Goal: Task Accomplishment & Management: Manage account settings

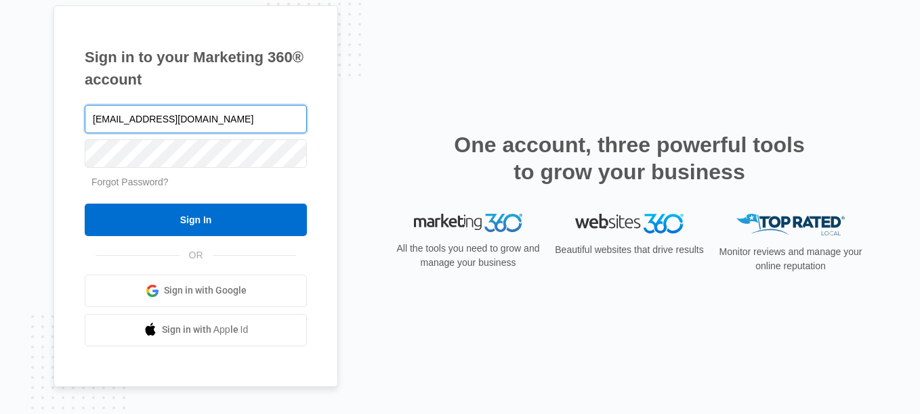
type input "[EMAIL_ADDRESS][DOMAIN_NAME]"
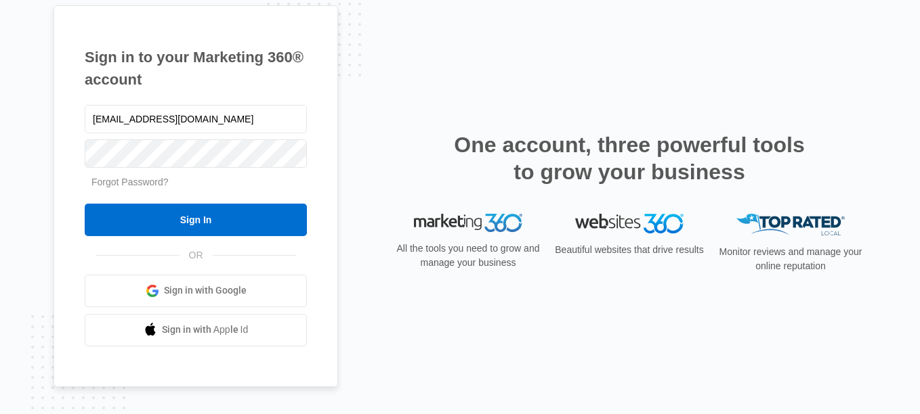
drag, startPoint x: 102, startPoint y: 177, endPoint x: 109, endPoint y: 182, distance: 8.3
click at [103, 177] on link "Forgot Password?" at bounding box center [129, 182] width 77 height 11
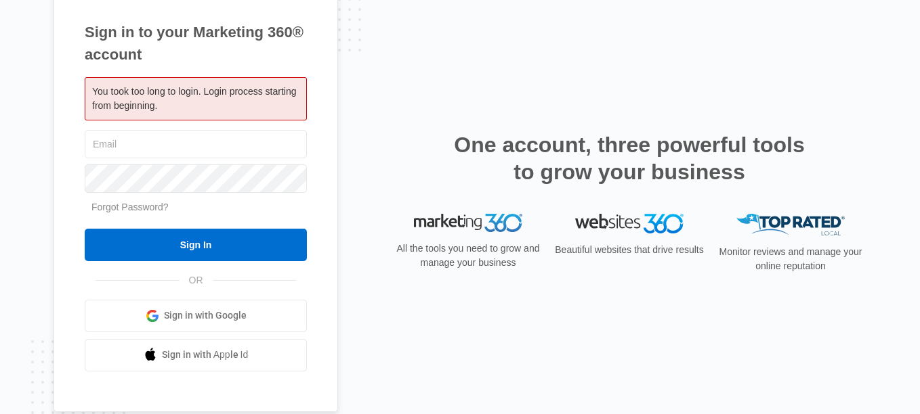
click at [139, 209] on link "Forgot Password?" at bounding box center [129, 207] width 77 height 11
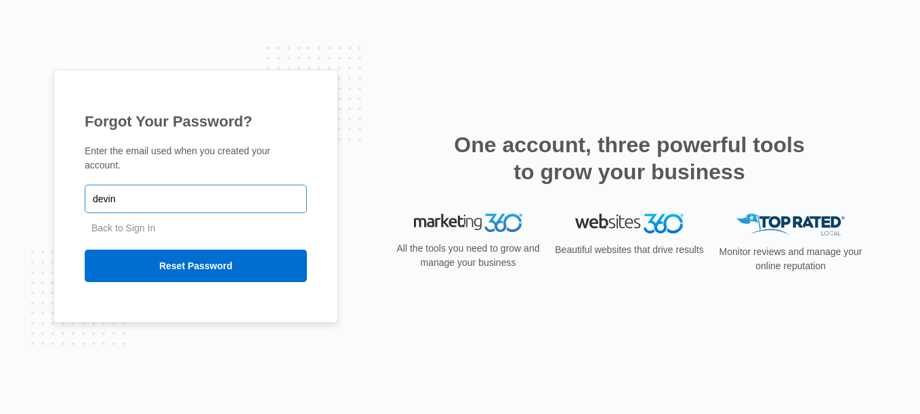
type input "[EMAIL_ADDRESS][DOMAIN_NAME]"
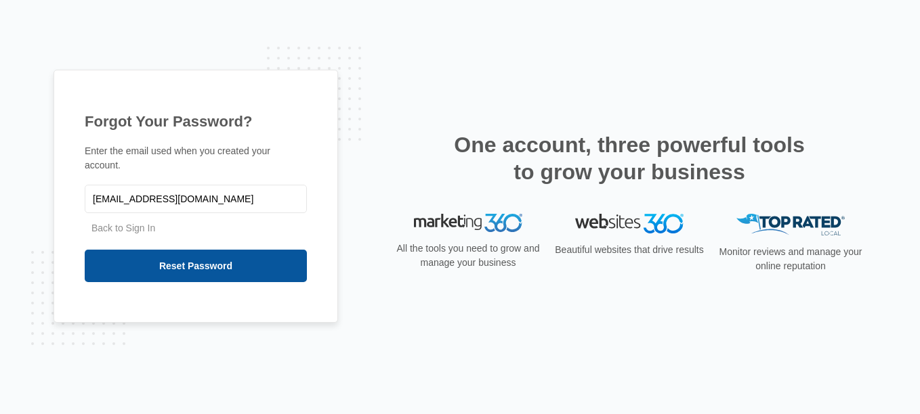
click at [208, 267] on input "Reset Password" at bounding box center [196, 266] width 222 height 33
